Goal: Navigation & Orientation: Find specific page/section

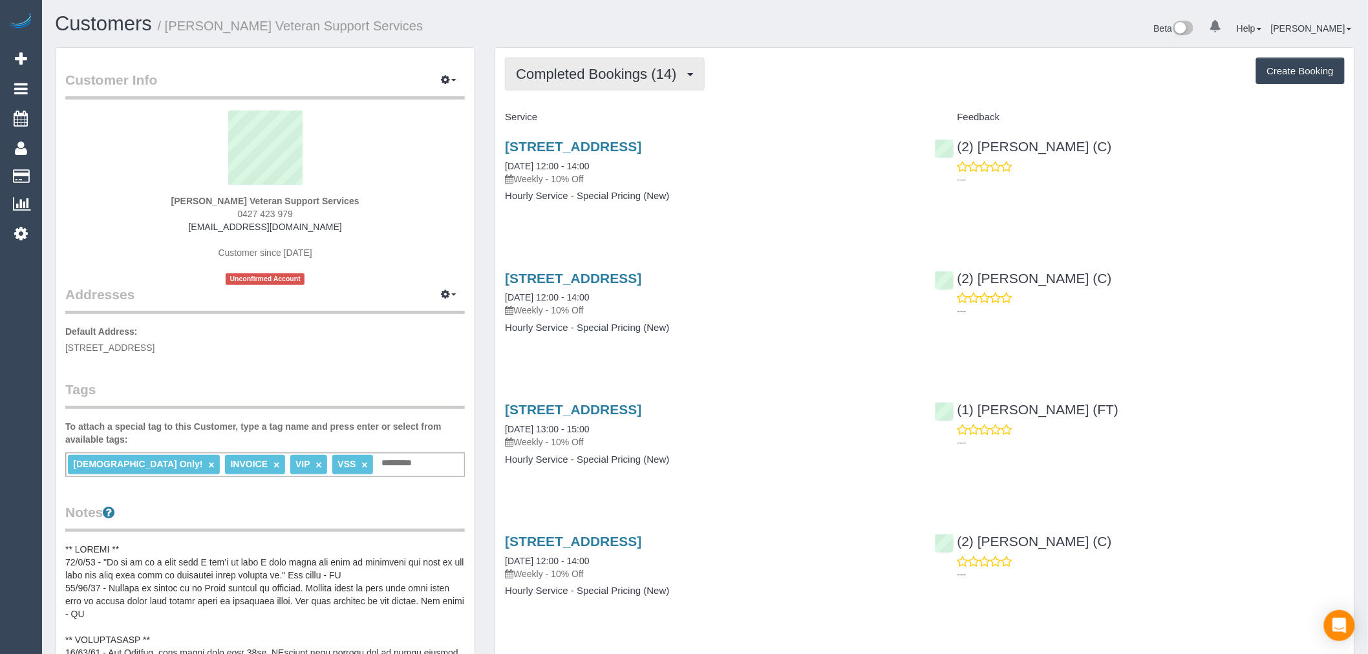
click at [615, 89] on button "Completed Bookings (14)" at bounding box center [604, 74] width 199 height 33
click at [742, 84] on div "Completed Bookings (14) Completed Bookings (14) Upcoming Bookings (12) Cancelle…" at bounding box center [925, 74] width 840 height 33
click at [641, 67] on span "Completed Bookings (14)" at bounding box center [599, 74] width 167 height 16
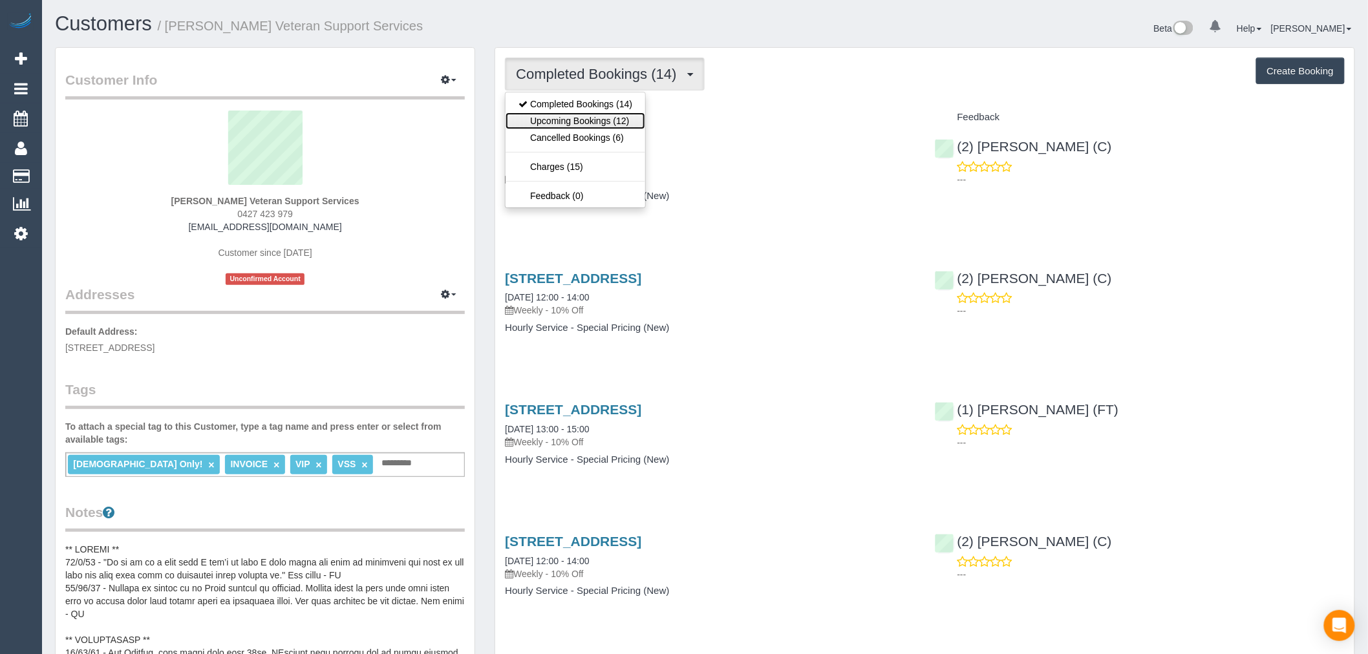
click at [579, 124] on link "Upcoming Bookings (12)" at bounding box center [576, 121] width 140 height 17
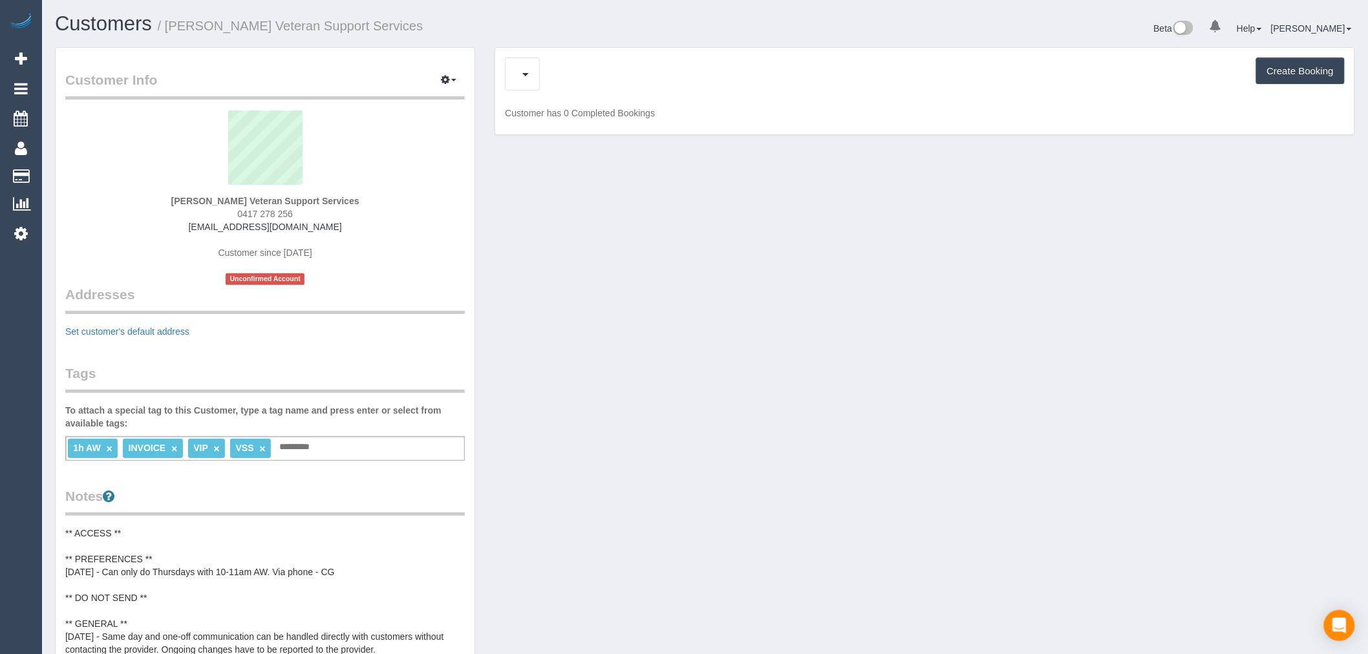
click at [595, 87] on div "Upcoming Bookings (11) Create Booking" at bounding box center [925, 74] width 840 height 33
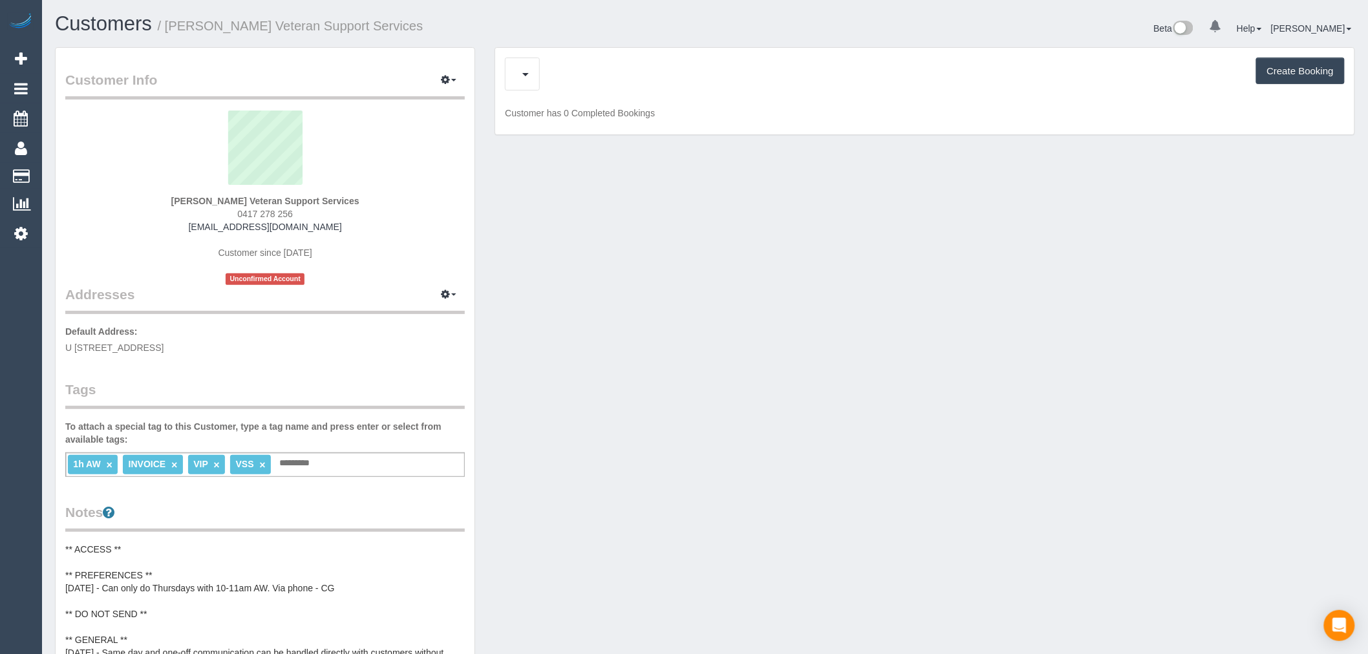
click at [585, 72] on div "Upcoming Bookings (11) Cancelled Bookings (0) Charges (1) Feedback (2) Create B…" at bounding box center [925, 74] width 840 height 33
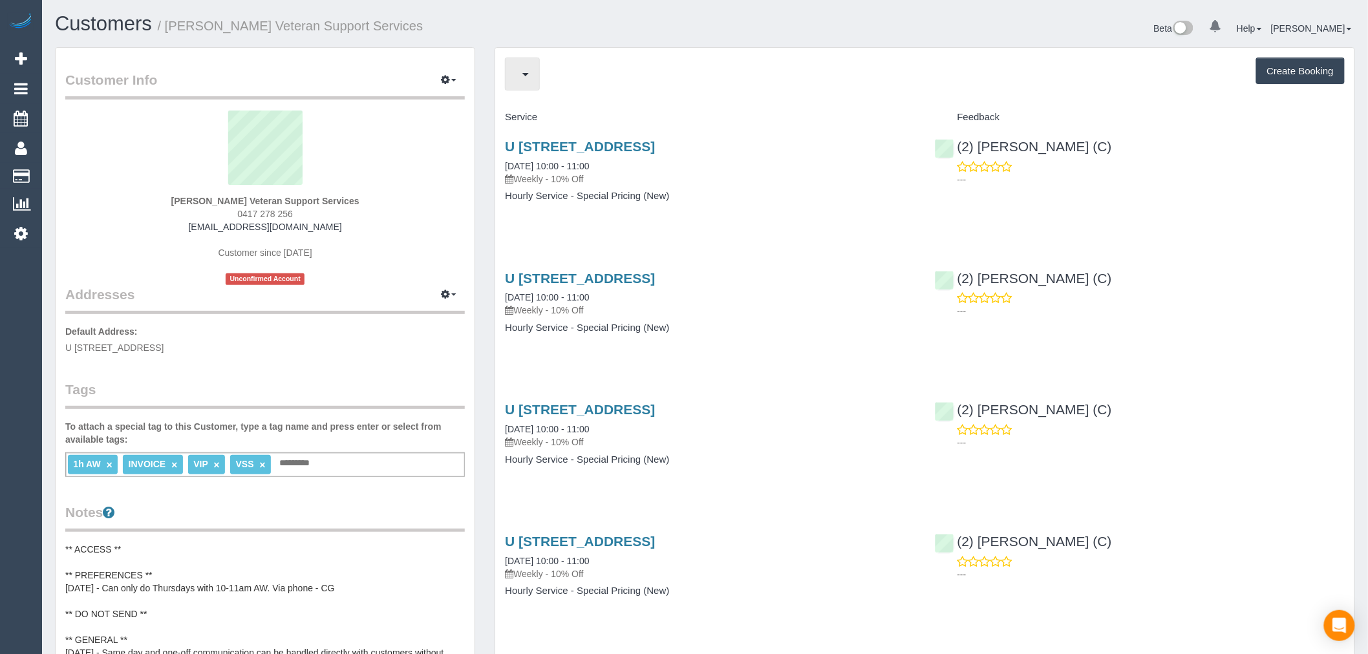
click at [530, 71] on button "button" at bounding box center [522, 74] width 35 height 33
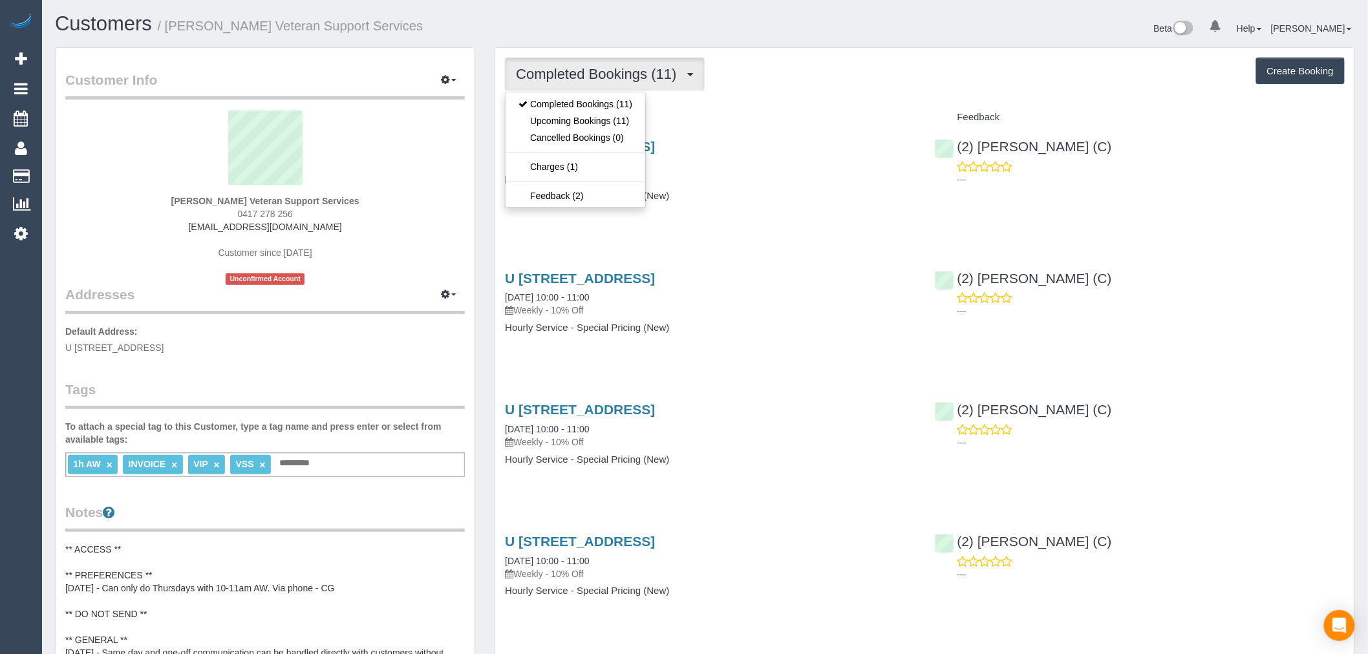
click at [530, 71] on span "Completed Bookings (11)" at bounding box center [599, 74] width 167 height 16
click at [602, 75] on span "Completed Bookings (11)" at bounding box center [599, 74] width 167 height 16
click at [590, 104] on link "Completed Bookings (11)" at bounding box center [576, 104] width 140 height 17
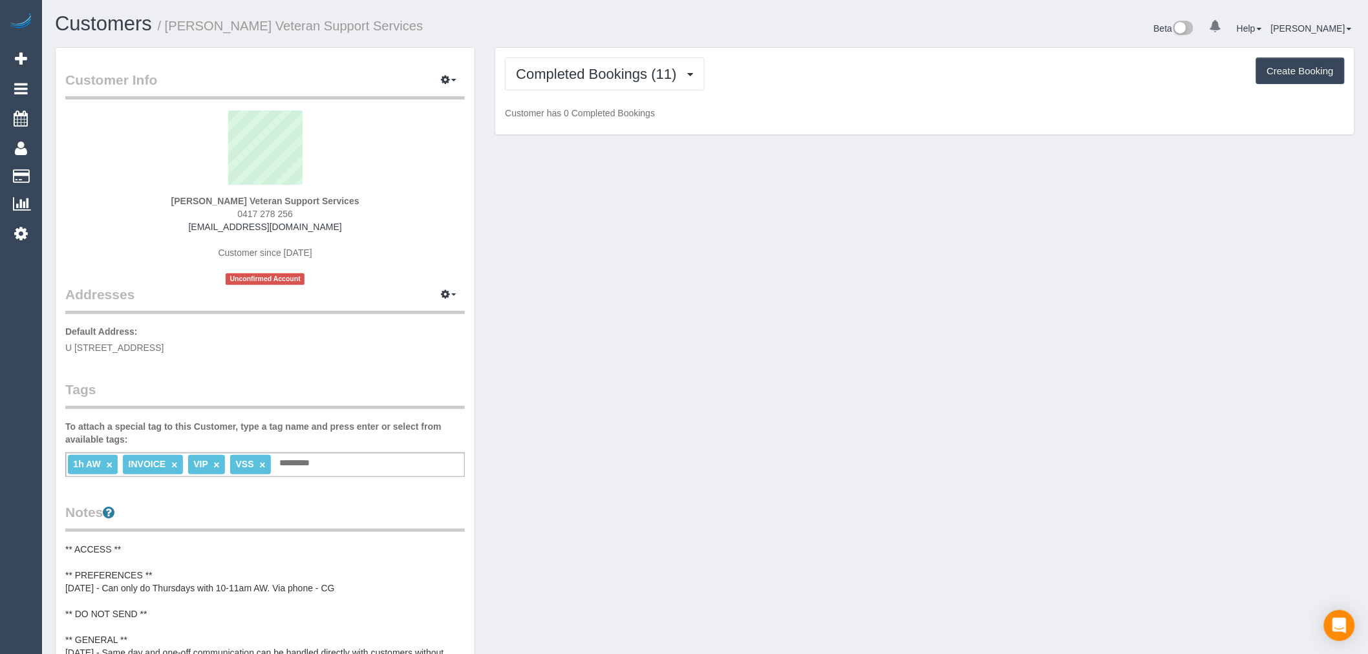
click at [550, 35] on div "Customers / Kenton McKeown Veteran Support Services" at bounding box center [375, 27] width 660 height 28
click at [552, 66] on button "Completed Bookings (11)" at bounding box center [604, 74] width 199 height 33
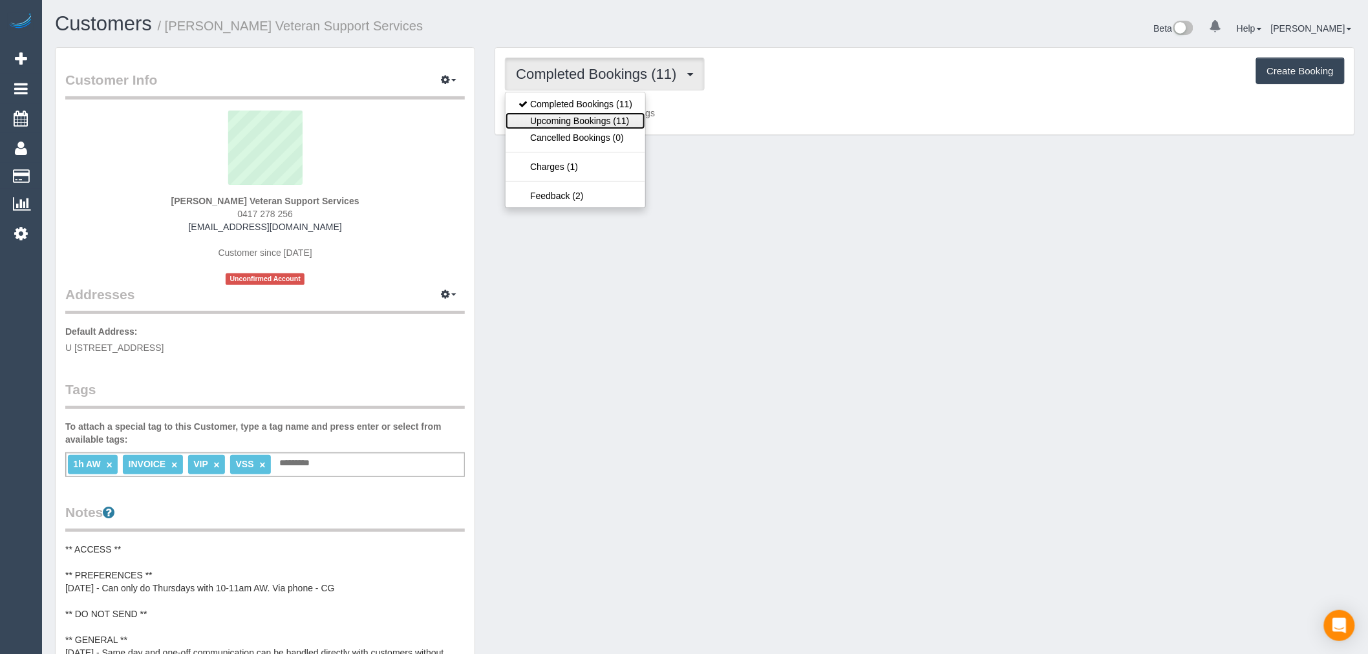
click at [550, 118] on link "Upcoming Bookings (11)" at bounding box center [576, 121] width 140 height 17
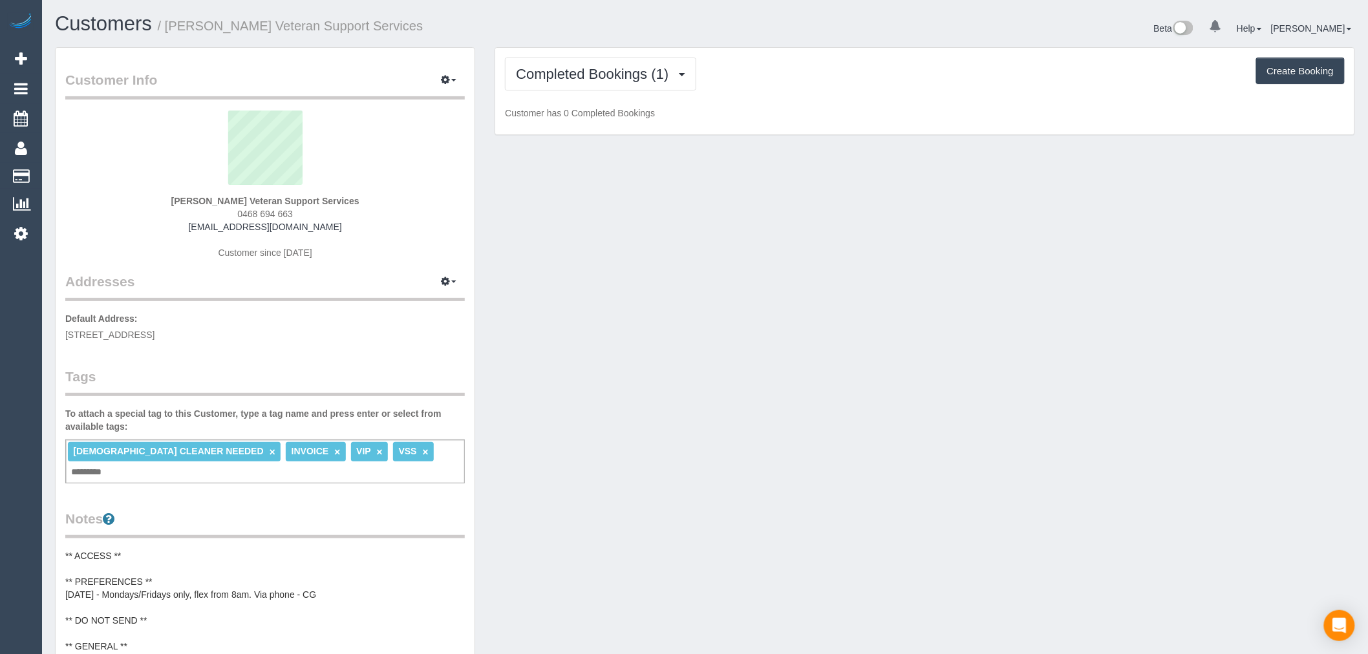
click at [603, 98] on div "Completed Bookings (1) Completed Bookings (1) Upcoming Bookings (12) Cancelled …" at bounding box center [924, 91] width 859 height 87
click at [603, 83] on button "Completed Bookings (1)" at bounding box center [600, 74] width 191 height 33
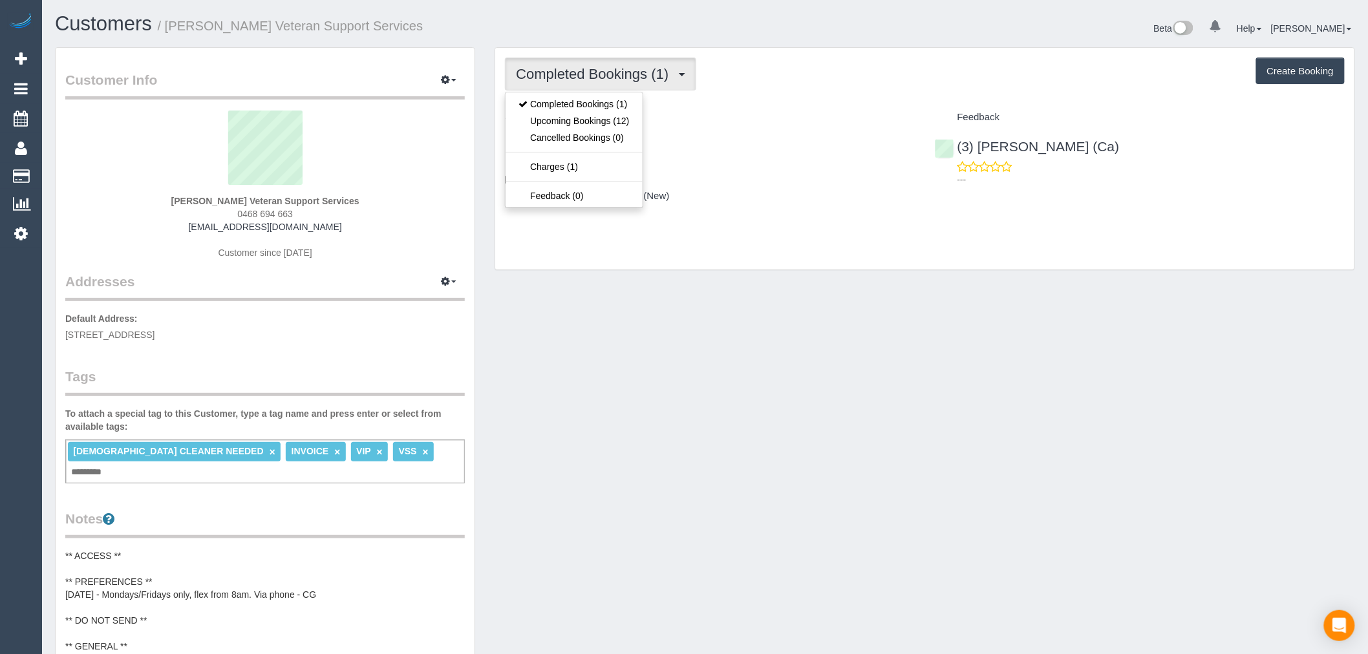
click at [603, 83] on button "Completed Bookings (1)" at bounding box center [600, 74] width 191 height 33
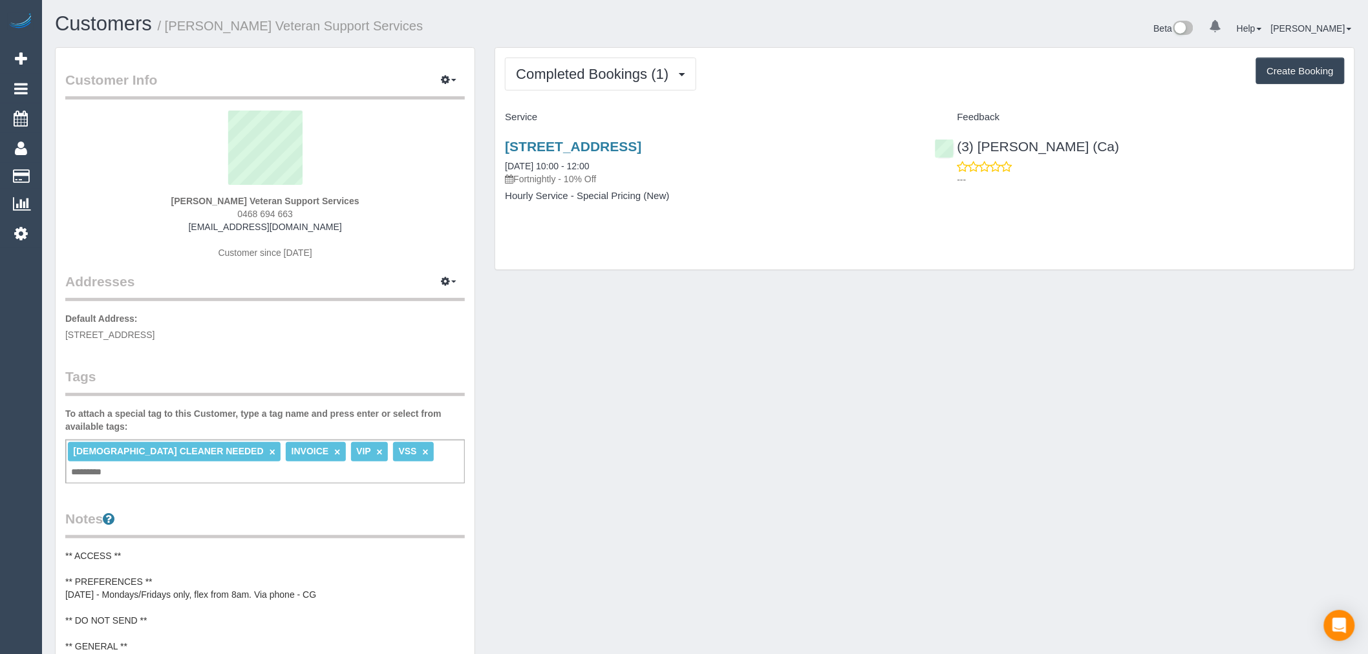
click at [593, 113] on h4 "Service" at bounding box center [710, 117] width 410 height 11
click at [593, 88] on button "Completed Bookings (1)" at bounding box center [600, 74] width 191 height 33
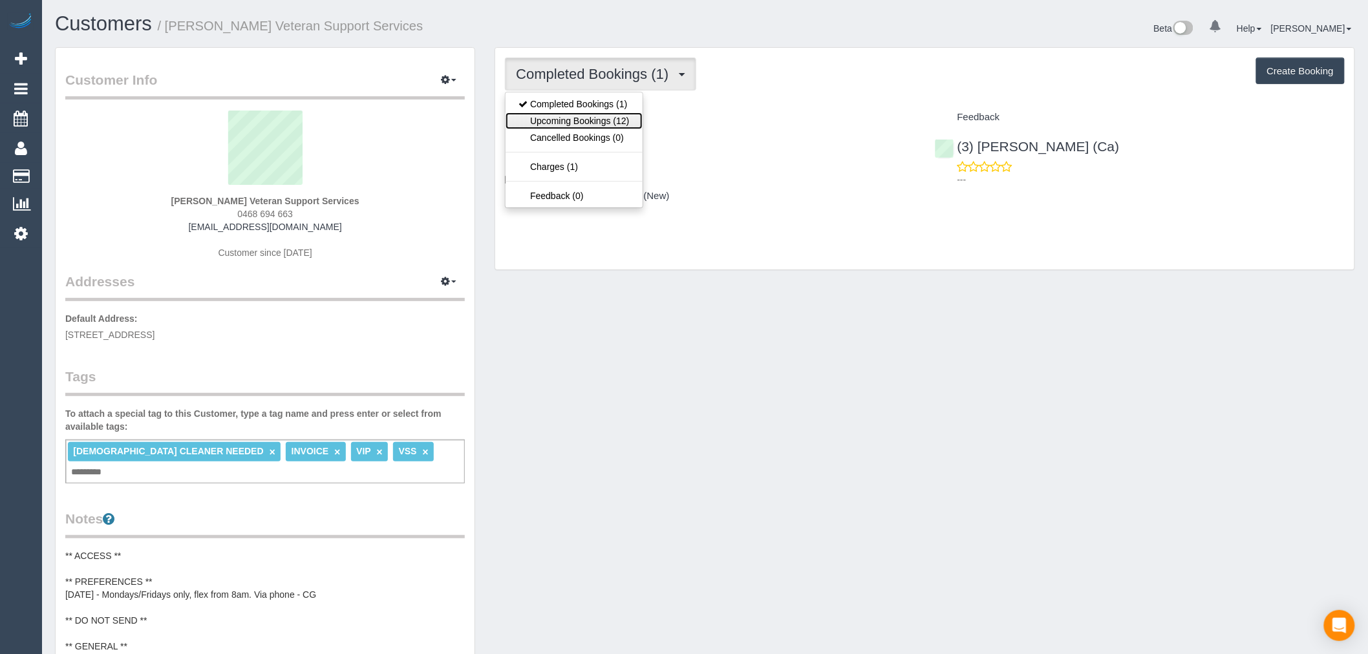
drag, startPoint x: 596, startPoint y: 126, endPoint x: 587, endPoint y: 81, distance: 46.3
click at [596, 126] on link "Upcoming Bookings (12)" at bounding box center [574, 121] width 136 height 17
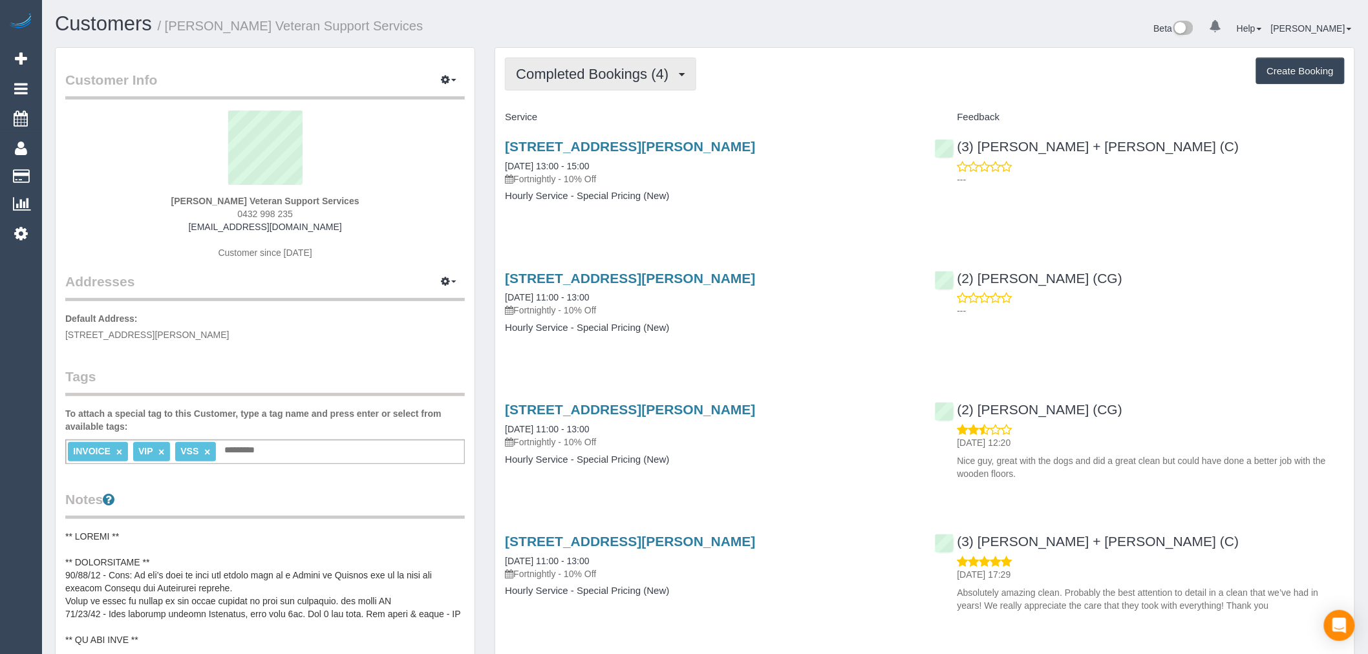
click at [618, 86] on button "Completed Bookings (4)" at bounding box center [600, 74] width 191 height 33
click at [632, 63] on button "Completed Bookings (4)" at bounding box center [600, 74] width 191 height 33
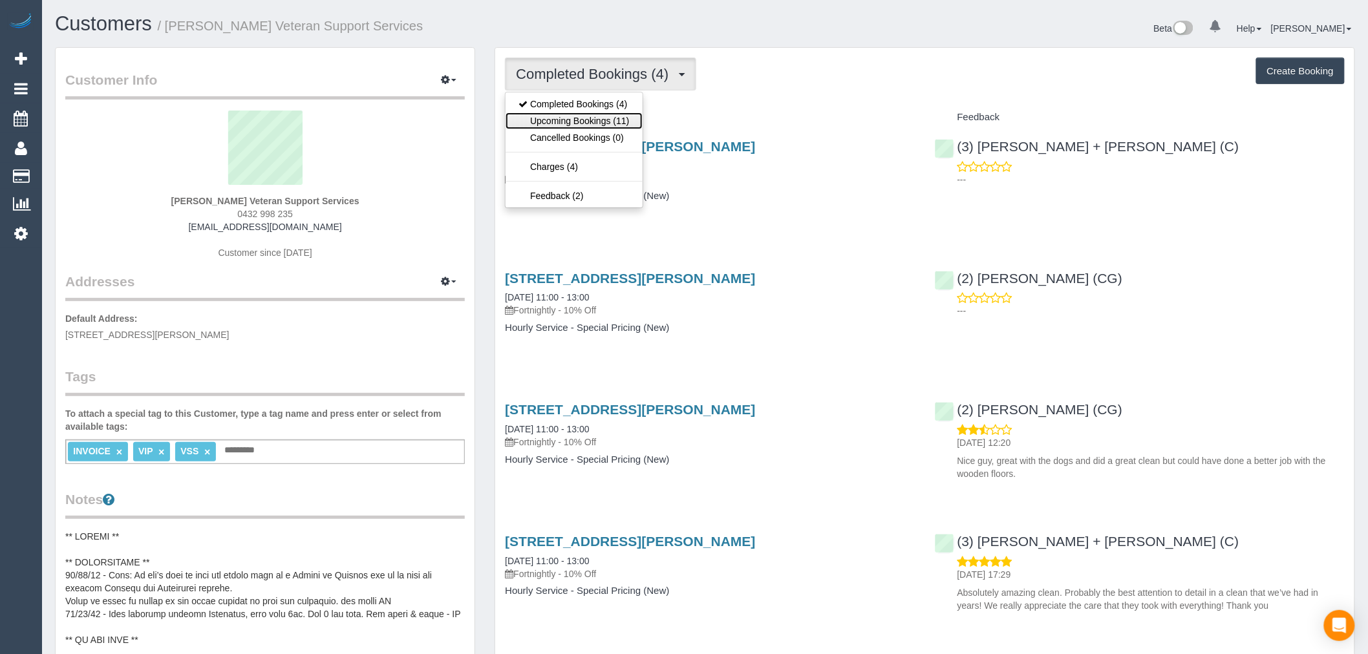
click at [608, 129] on link "Upcoming Bookings (11)" at bounding box center [574, 121] width 136 height 17
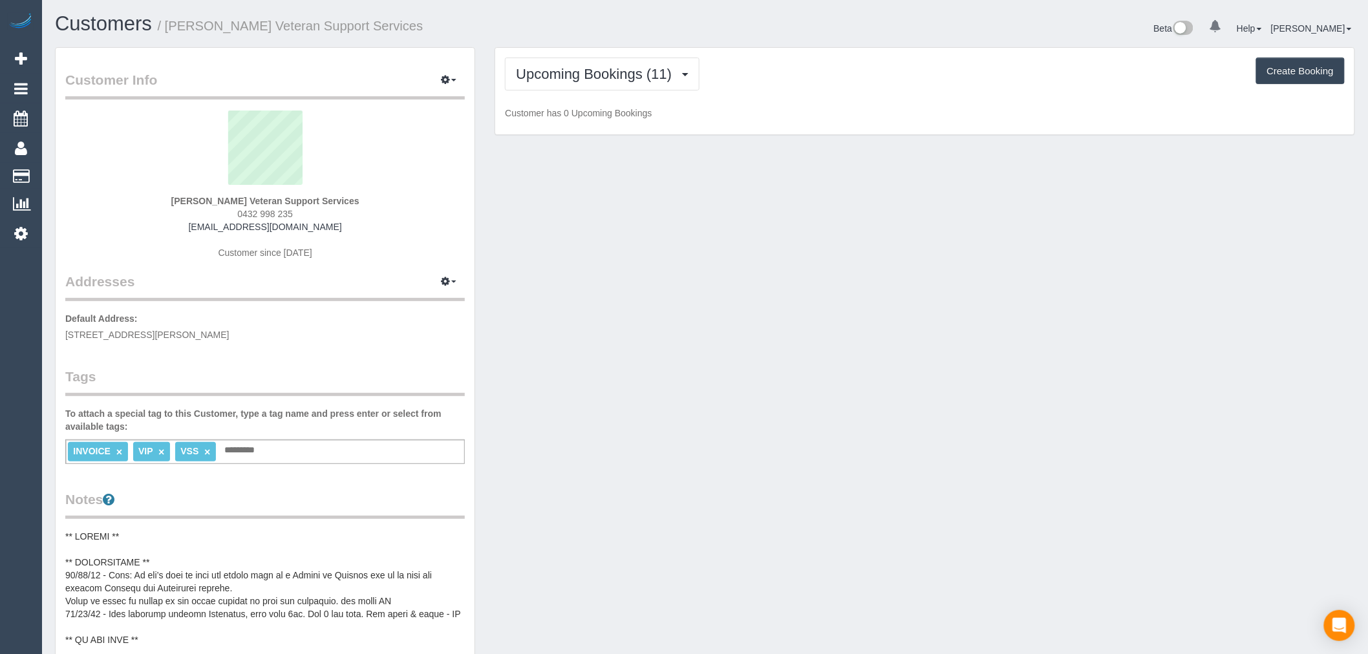
click at [608, 129] on div "Upcoming Bookings (11) Completed Bookings (4) Upcoming Bookings (11) Cancelled …" at bounding box center [924, 91] width 859 height 87
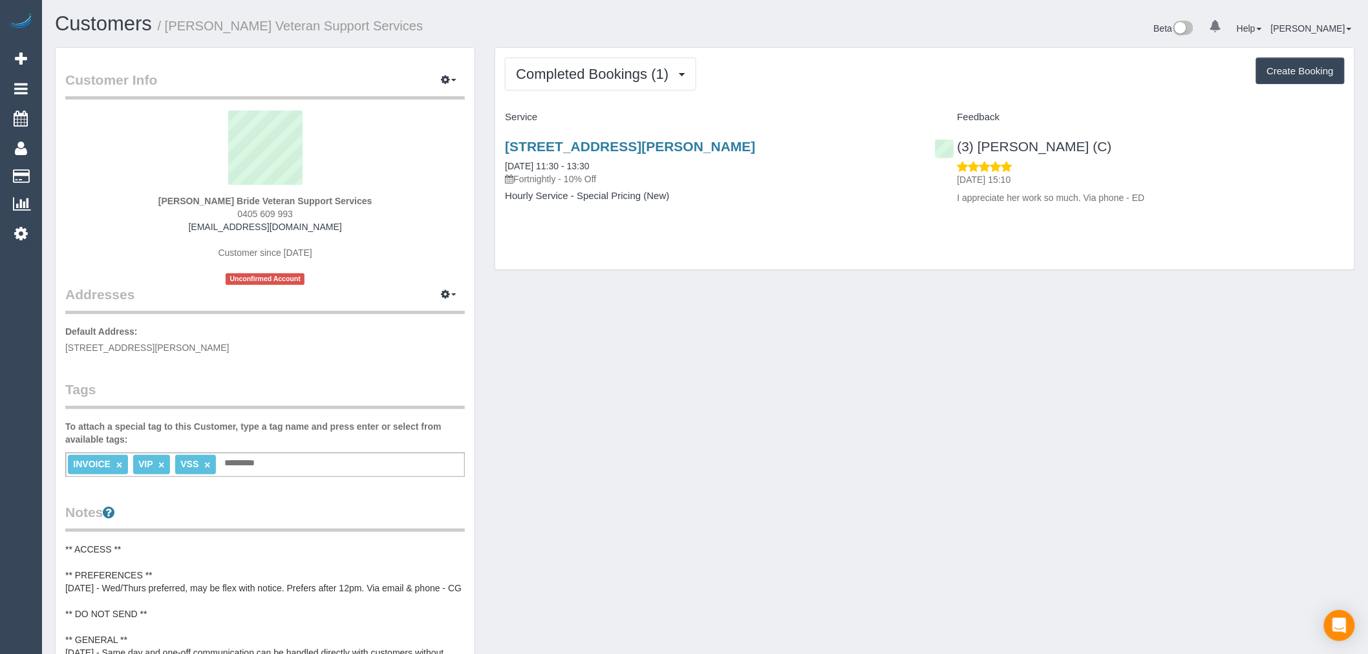
click at [675, 93] on div "Completed Bookings (1) Completed Bookings (1) Upcoming Bookings (0) Cancelled B…" at bounding box center [924, 159] width 859 height 222
click at [661, 69] on span "Completed Bookings (1)" at bounding box center [595, 74] width 159 height 16
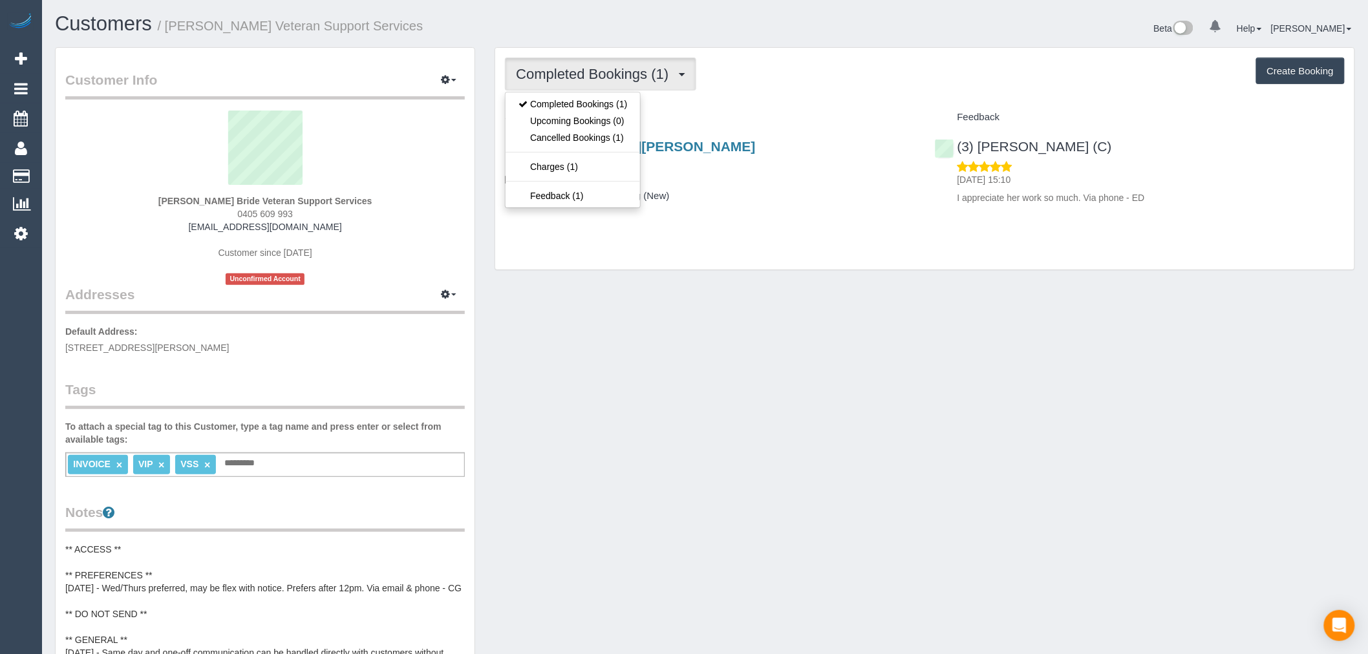
click at [661, 69] on span "Completed Bookings (1)" at bounding box center [595, 74] width 159 height 16
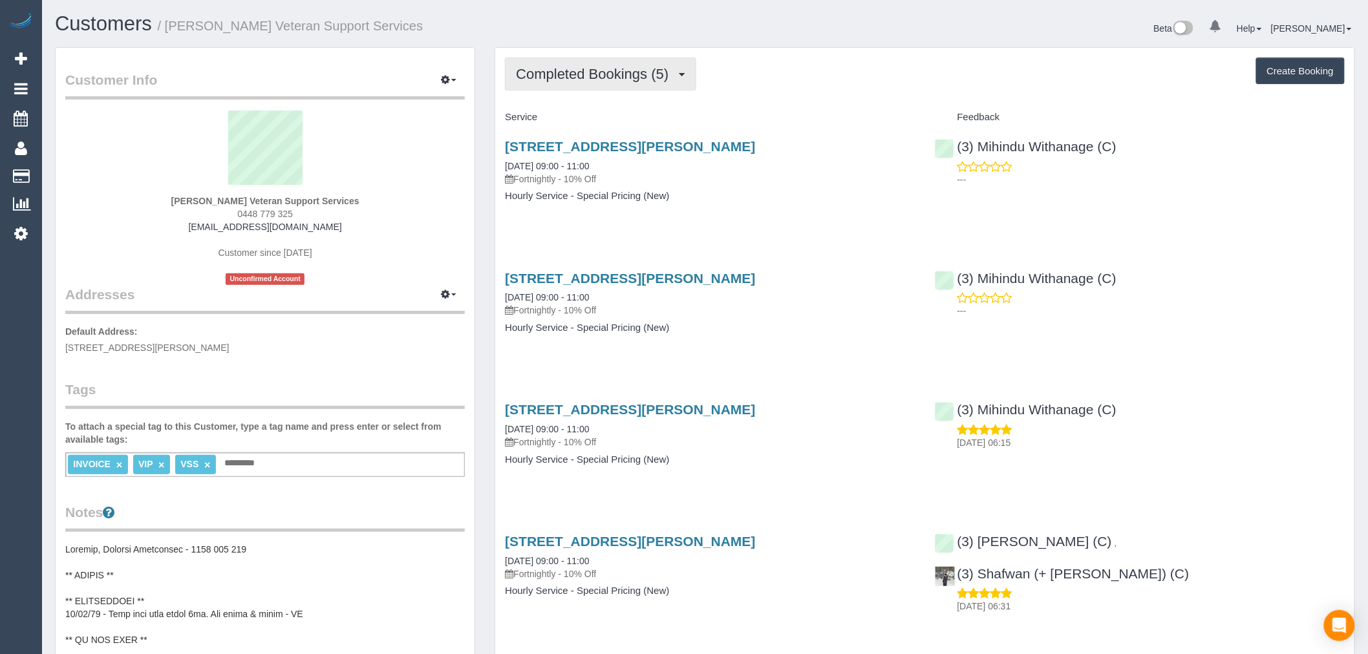
click at [644, 58] on div "Completed Bookings (5) Completed Bookings (5) Upcoming Bookings (11) Cancelled …" at bounding box center [924, 422] width 859 height 749
click at [649, 78] on span "Completed Bookings (5)" at bounding box center [595, 74] width 159 height 16
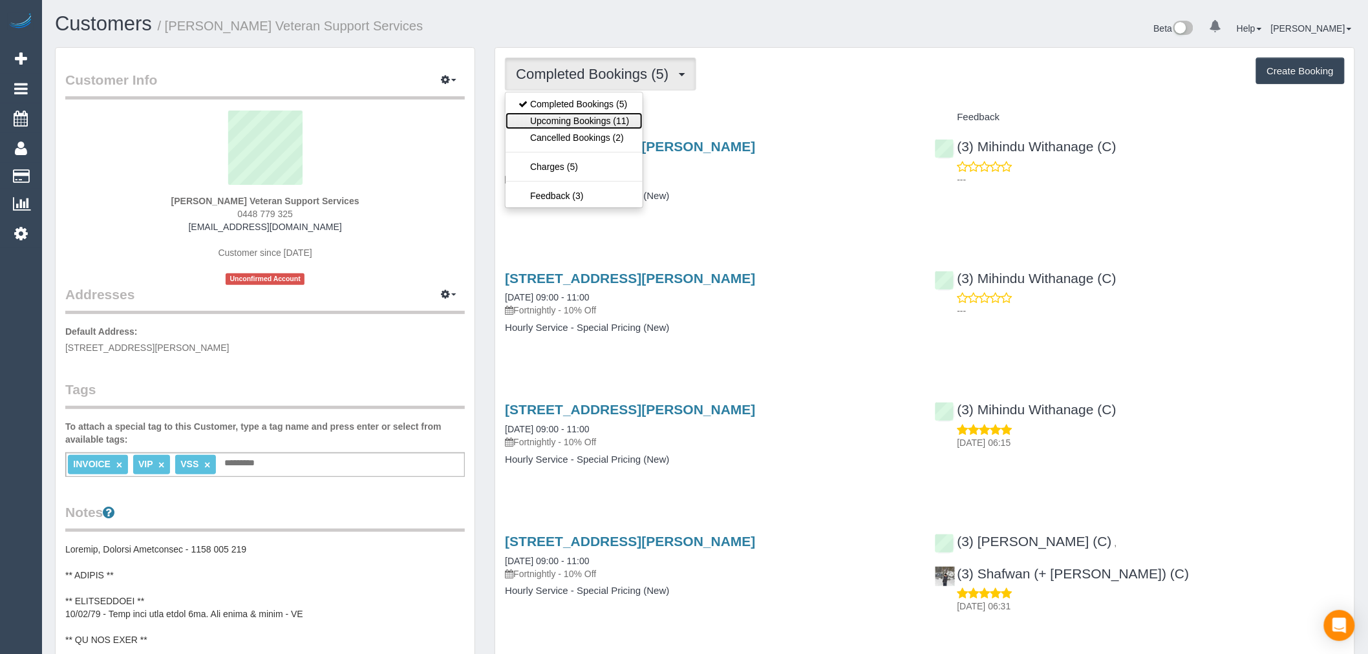
click at [608, 116] on link "Upcoming Bookings (11)" at bounding box center [574, 121] width 136 height 17
